Goal: Task Accomplishment & Management: Use online tool/utility

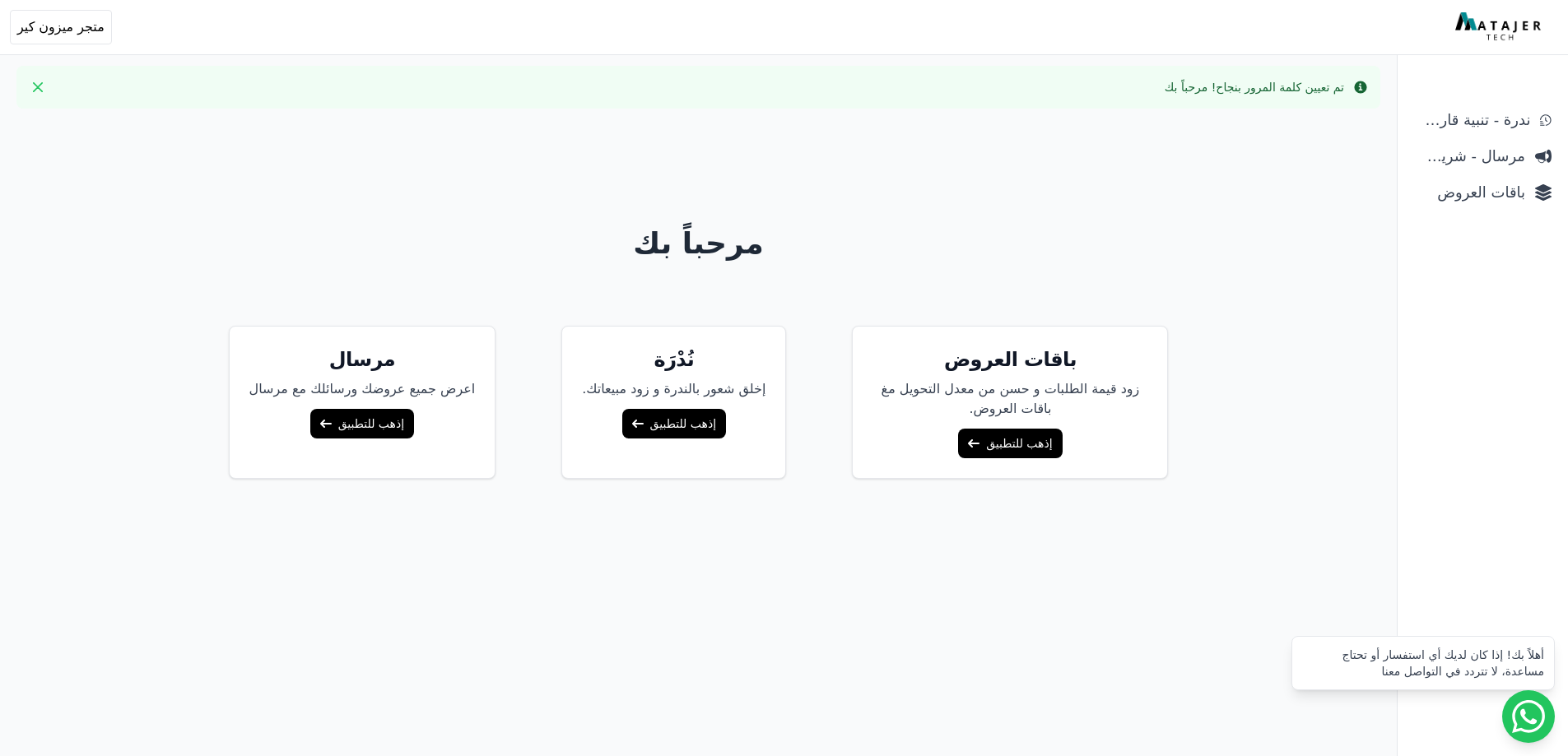
click at [1013, 444] on link "إذهب للتطبيق" at bounding box center [1010, 443] width 103 height 30
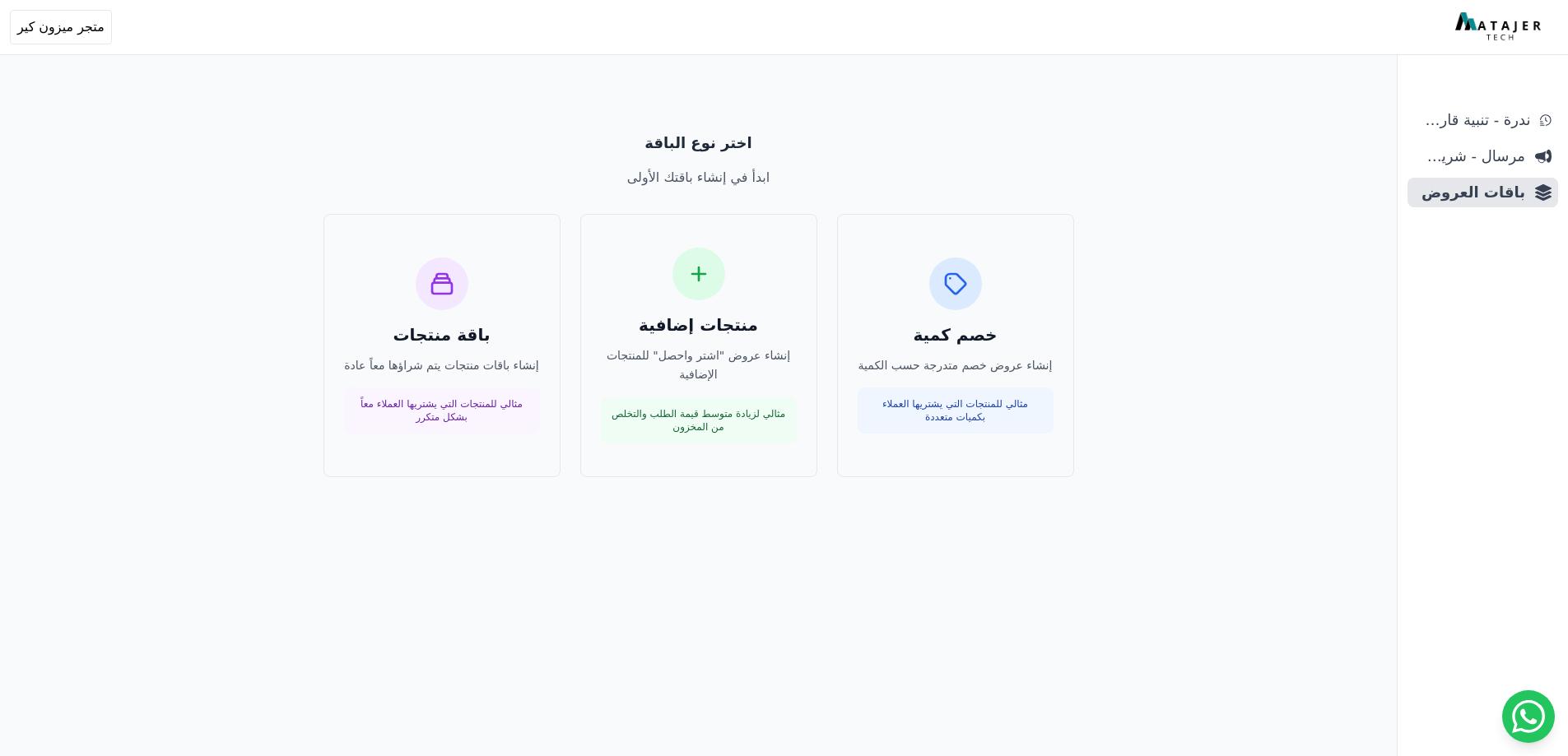
drag, startPoint x: 974, startPoint y: 318, endPoint x: 1156, endPoint y: 323, distance: 182.1
click at [1156, 323] on div "خصم كمية إنشاء عروض خصم متدرجة حسب الكمية مثالي للمنتجات التي يشتريها العملاء ب…" at bounding box center [699, 345] width 1093 height 264
click at [973, 320] on div "خصم كمية إنشاء عروض خصم متدرجة حسب الكمية مثالي للمنتجات التي يشتريها العملاء ب…" at bounding box center [955, 346] width 196 height 177
click at [709, 271] on icon at bounding box center [698, 274] width 26 height 26
click at [453, 320] on div "باقة منتجات إنشاء باقات منتجات يتم شراؤها معاً عادة مثالي للمنتجات التي يشتريها…" at bounding box center [442, 346] width 196 height 177
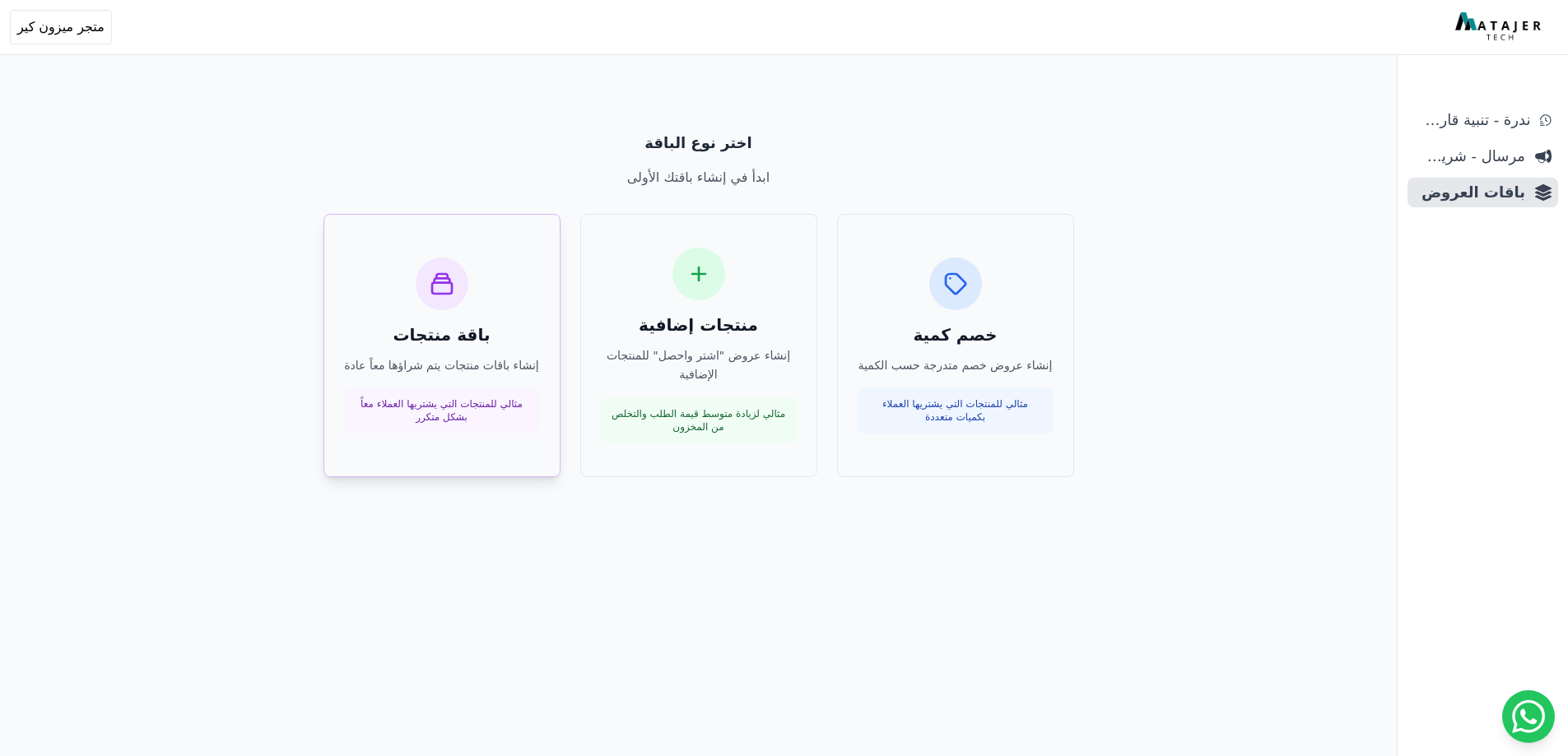
click at [448, 299] on div at bounding box center [442, 284] width 53 height 53
click at [1225, 269] on div "خصم كمية إنشاء عروض خصم متدرجة حسب الكمية مثالي للمنتجات التي يشتريها العملاء ب…" at bounding box center [699, 345] width 1093 height 264
click at [1477, 153] on span "مرسال - شريط دعاية" at bounding box center [1469, 156] width 111 height 23
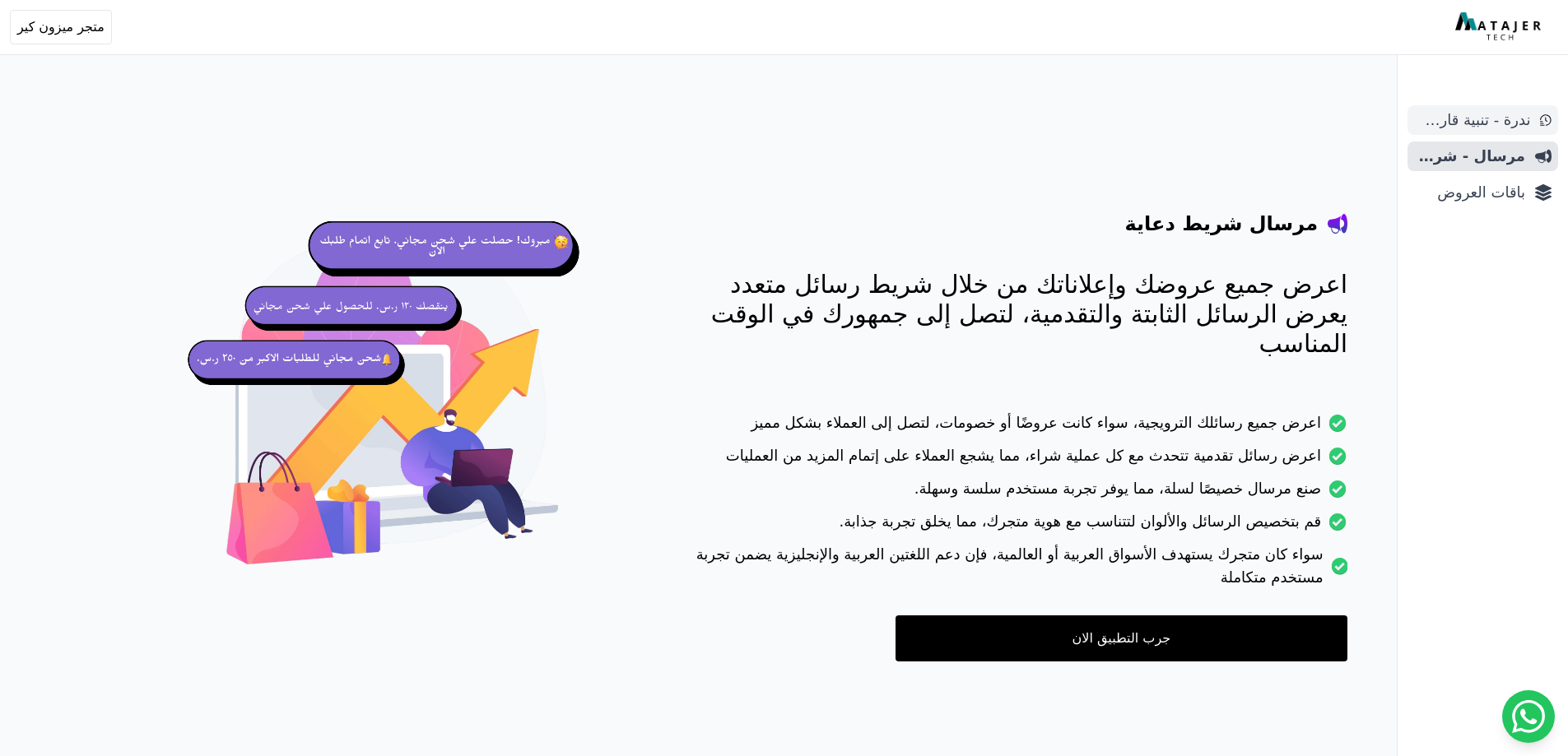
click at [1484, 125] on span "ندرة - تنبية قارب علي النفاذ" at bounding box center [1471, 120] width 116 height 23
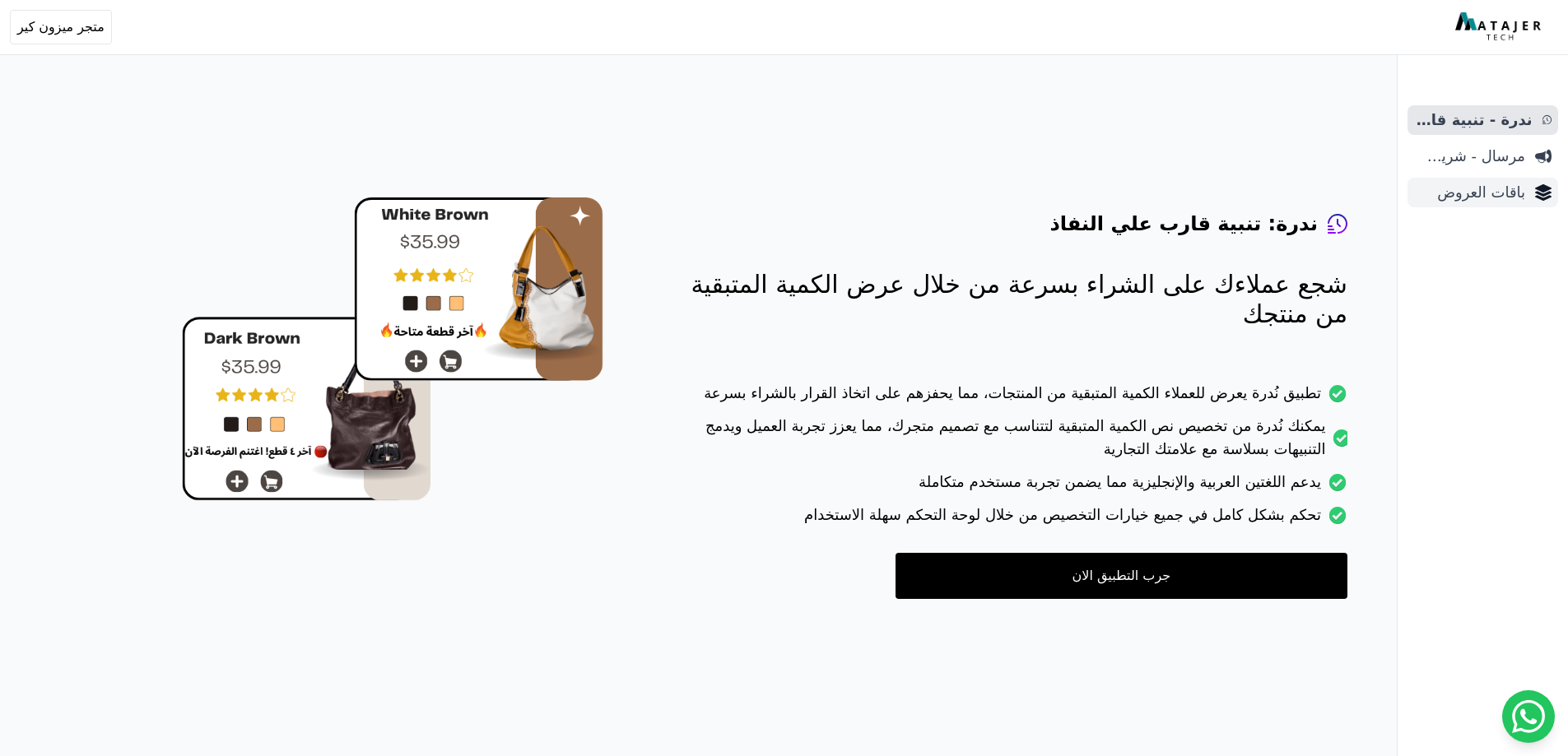
click at [1457, 201] on span "باقات العروض" at bounding box center [1469, 192] width 111 height 23
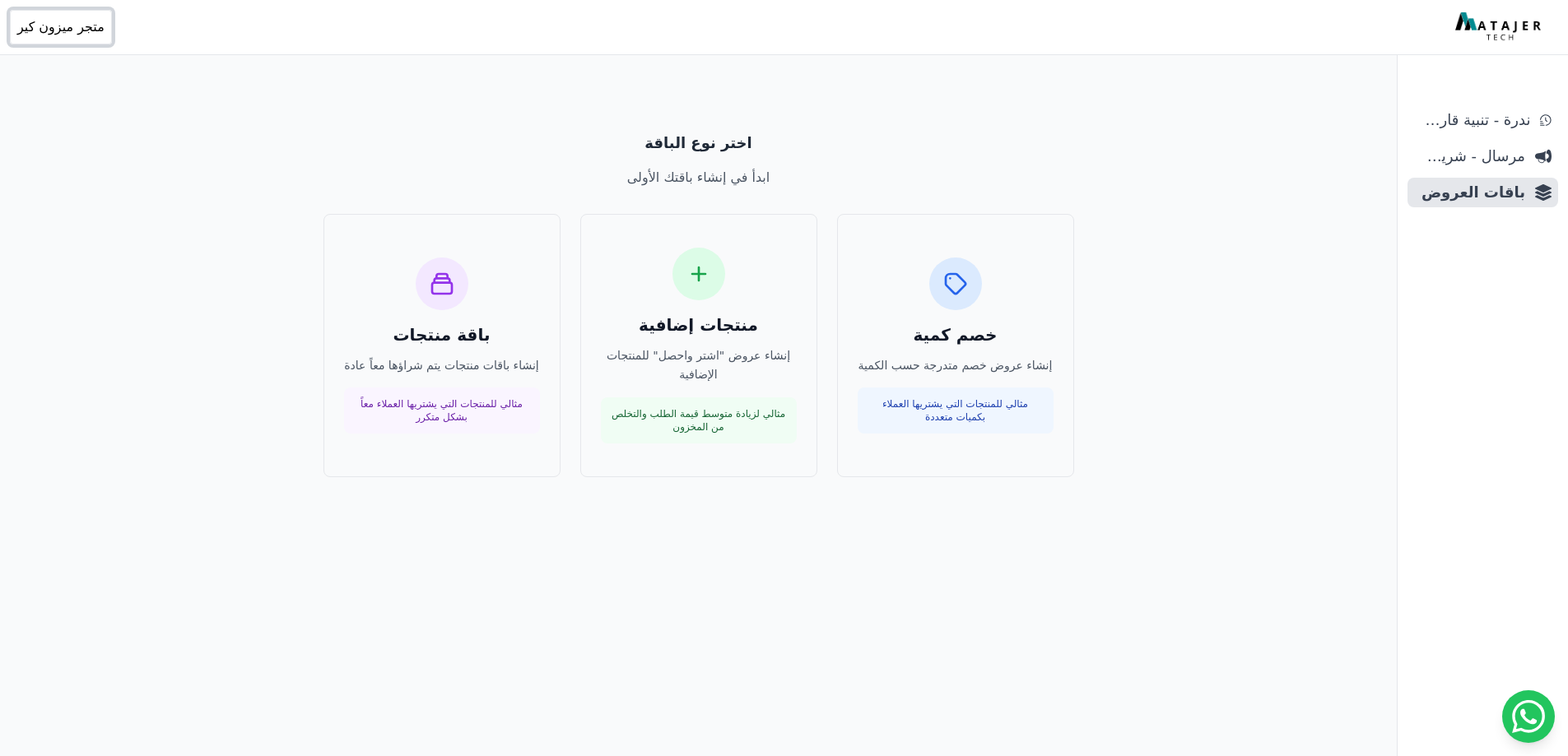
click at [52, 30] on span "متجر ميزون كير" at bounding box center [60, 26] width 87 height 19
click at [406, 103] on div "اختر نوع الباقة ابدأ في إنشاء باقتك الأولى خصم كمية إنشاء عروض خصم متدرجة حسب ا…" at bounding box center [699, 457] width 1264 height 756
